Goal: Information Seeking & Learning: Understand process/instructions

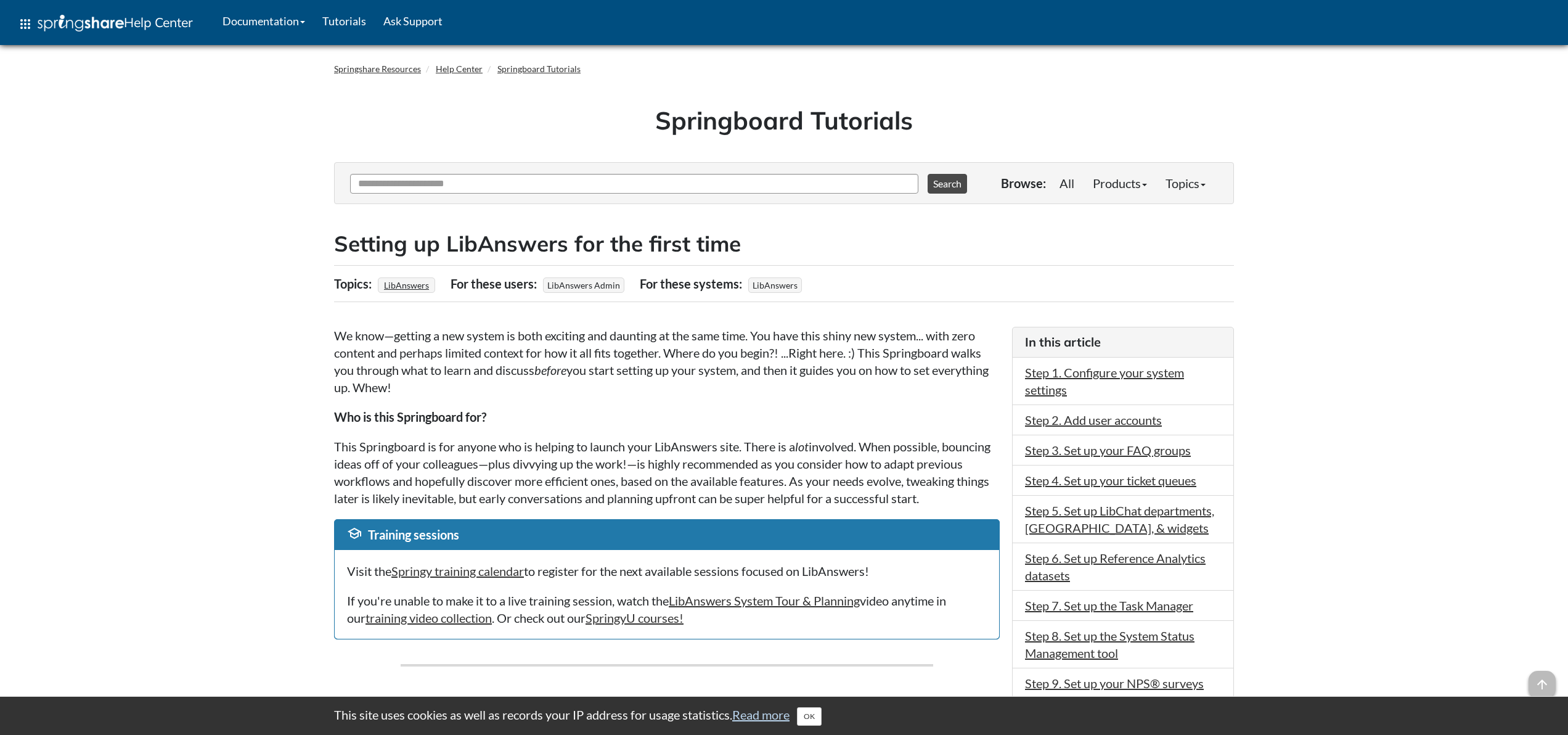
drag, startPoint x: 311, startPoint y: 233, endPoint x: 309, endPoint y: 226, distance: 7.3
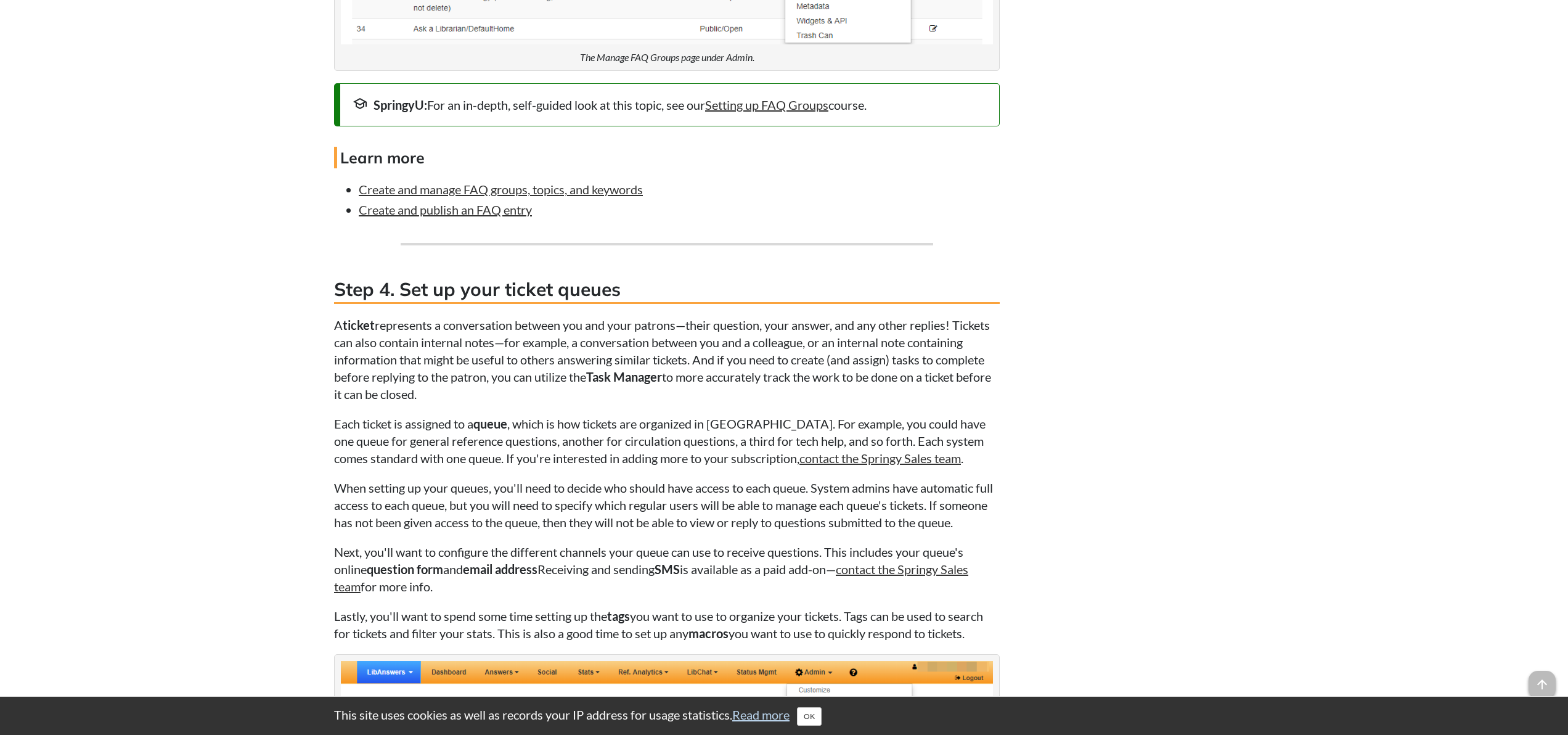
scroll to position [2494, 0]
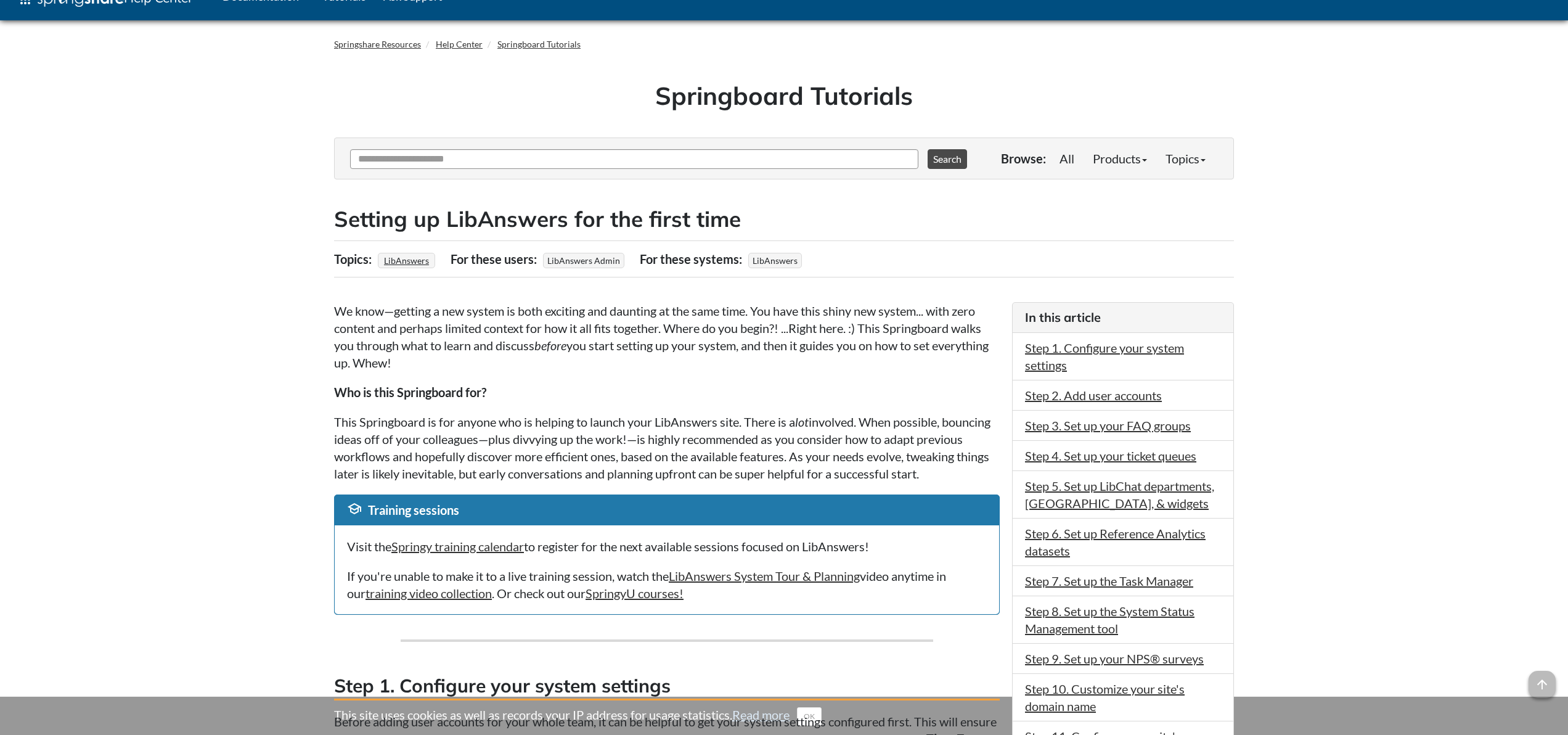
scroll to position [26, 0]
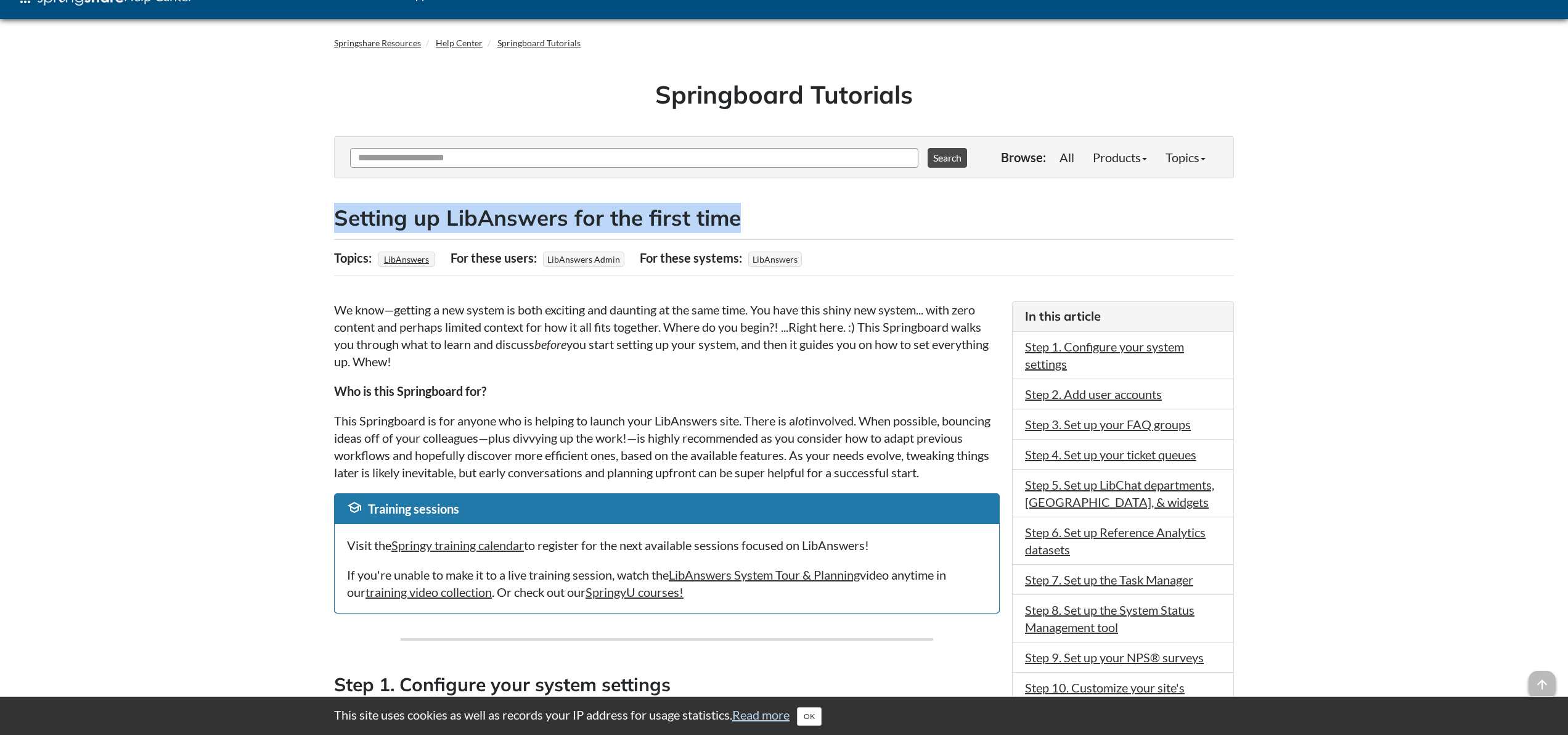
drag, startPoint x: 740, startPoint y: 214, endPoint x: 333, endPoint y: 220, distance: 407.0
click at [334, 220] on h2 "Setting up LibAnswers for the first time" at bounding box center [784, 218] width 900 height 30
copy h2 "Setting up LibAnswers for the first time"
click at [741, 583] on link "LibAnswers System Tour & Planning" at bounding box center [764, 575] width 191 height 15
